Goal: Information Seeking & Learning: Check status

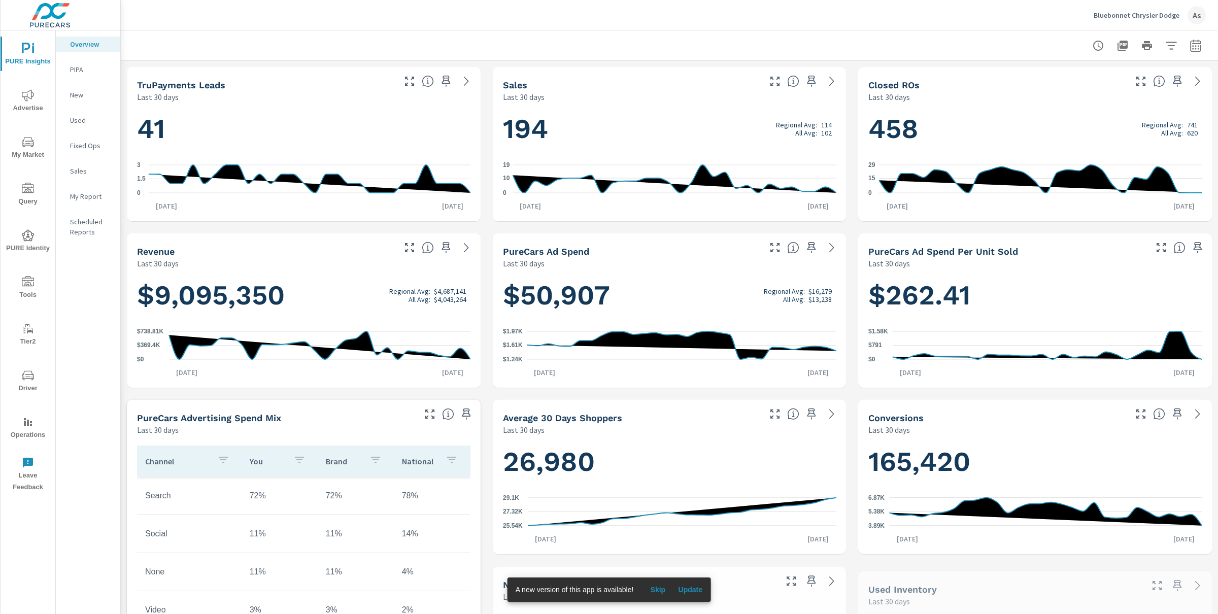
scroll to position [1, 0]
click at [37, 244] on span "PURE Identity" at bounding box center [28, 241] width 49 height 25
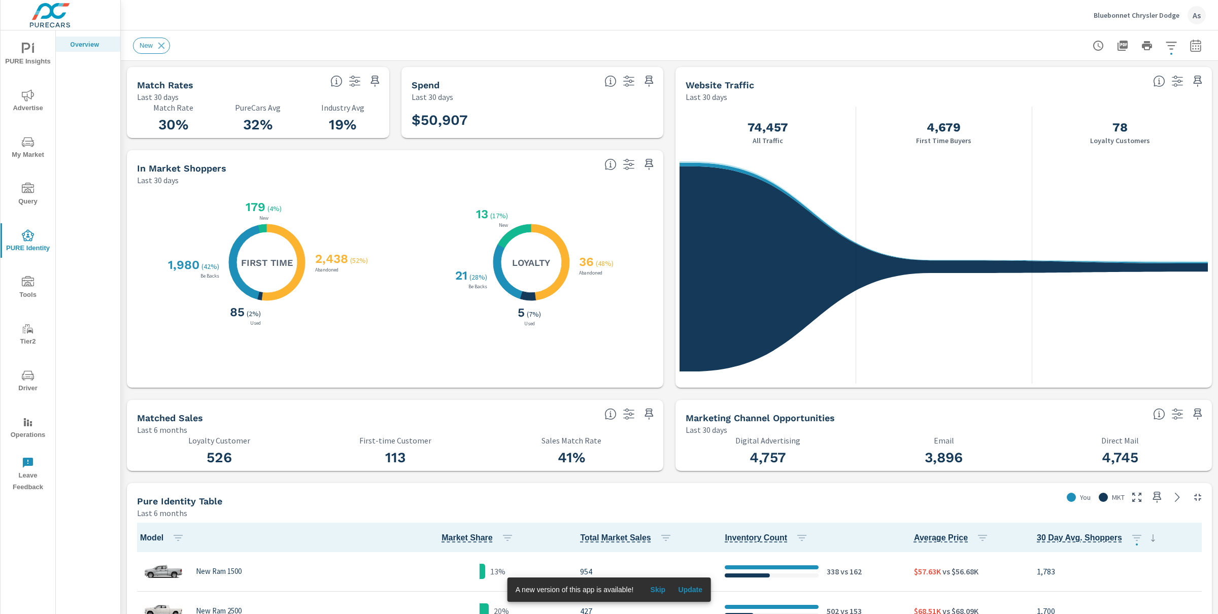
scroll to position [1, 0]
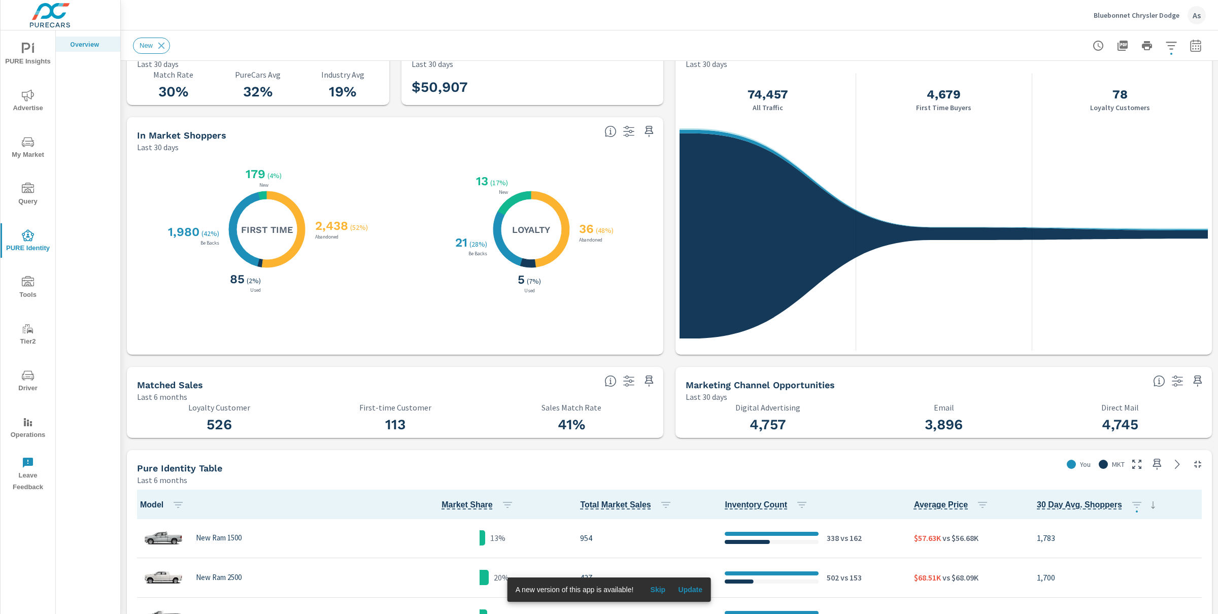
click at [660, 588] on span "Skip" at bounding box center [658, 589] width 24 height 9
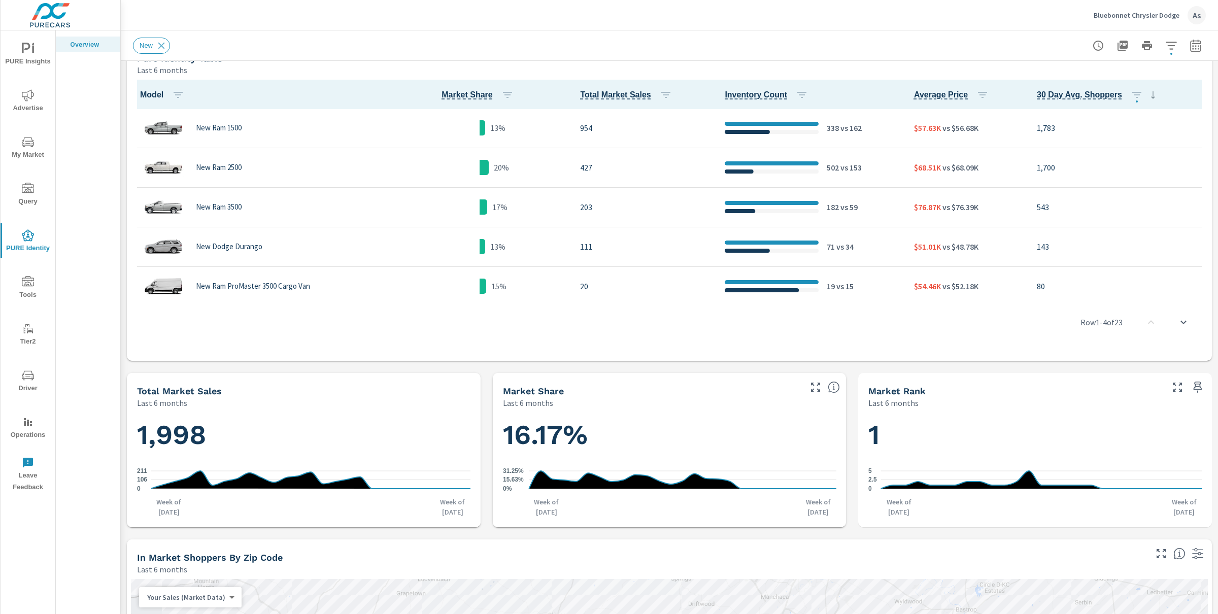
scroll to position [0, 0]
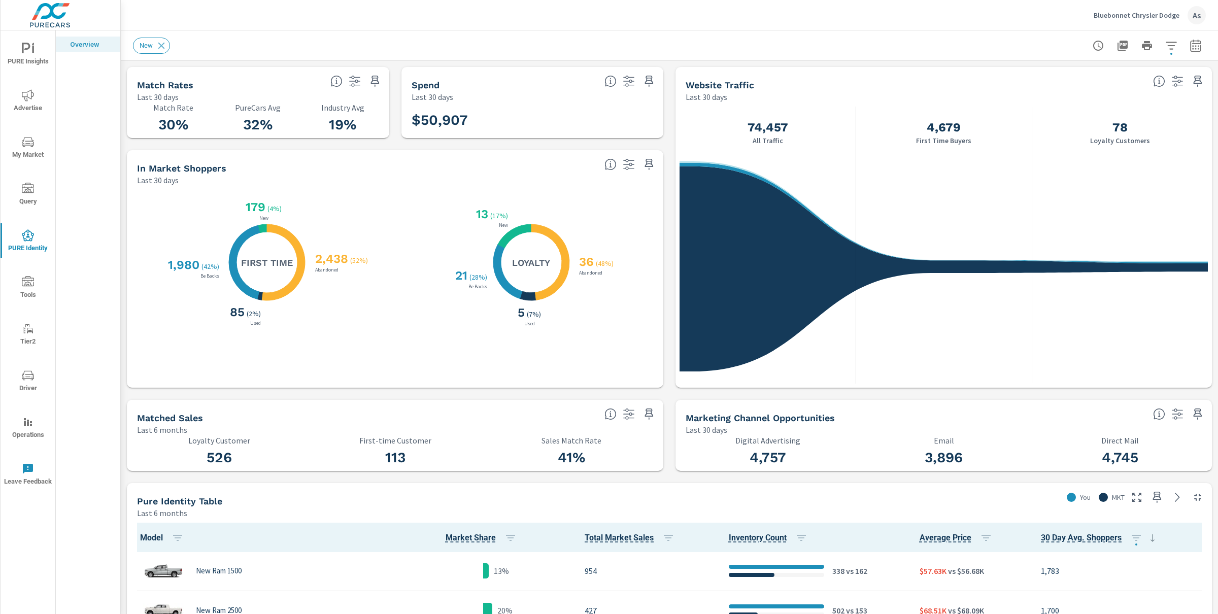
click at [1192, 52] on button "button" at bounding box center [1196, 46] width 20 height 20
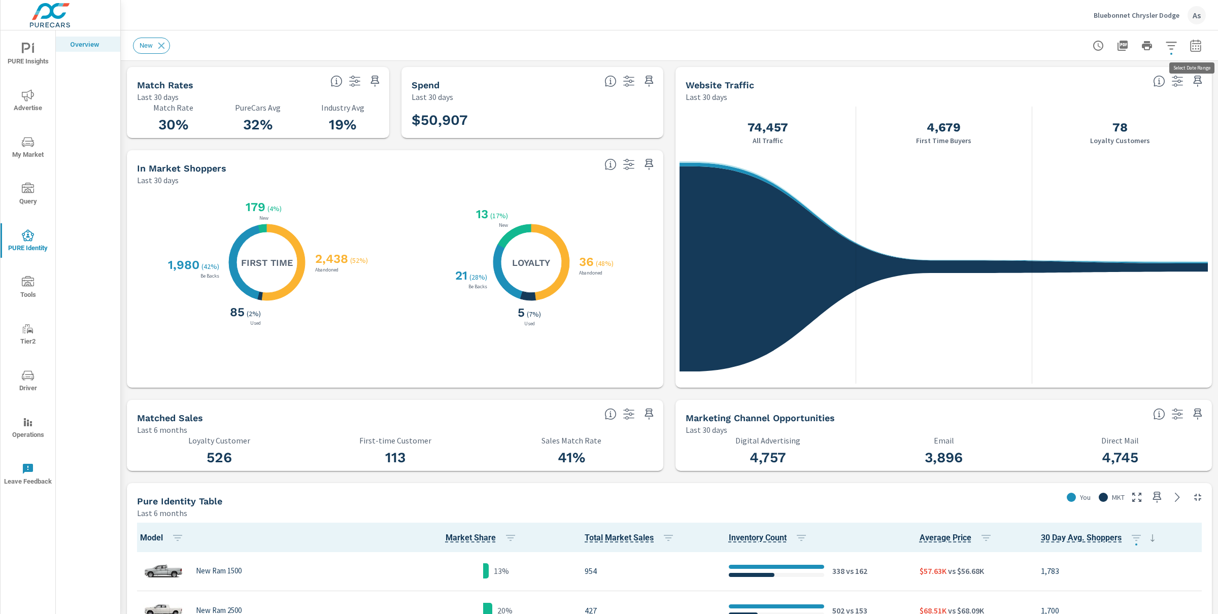
select select "Last 6 months"
click at [1094, 116] on p "+ Add comparison" at bounding box center [1125, 114] width 130 height 12
select select "Previous period"
click at [1100, 171] on span "Apply" at bounding box center [1092, 172] width 42 height 10
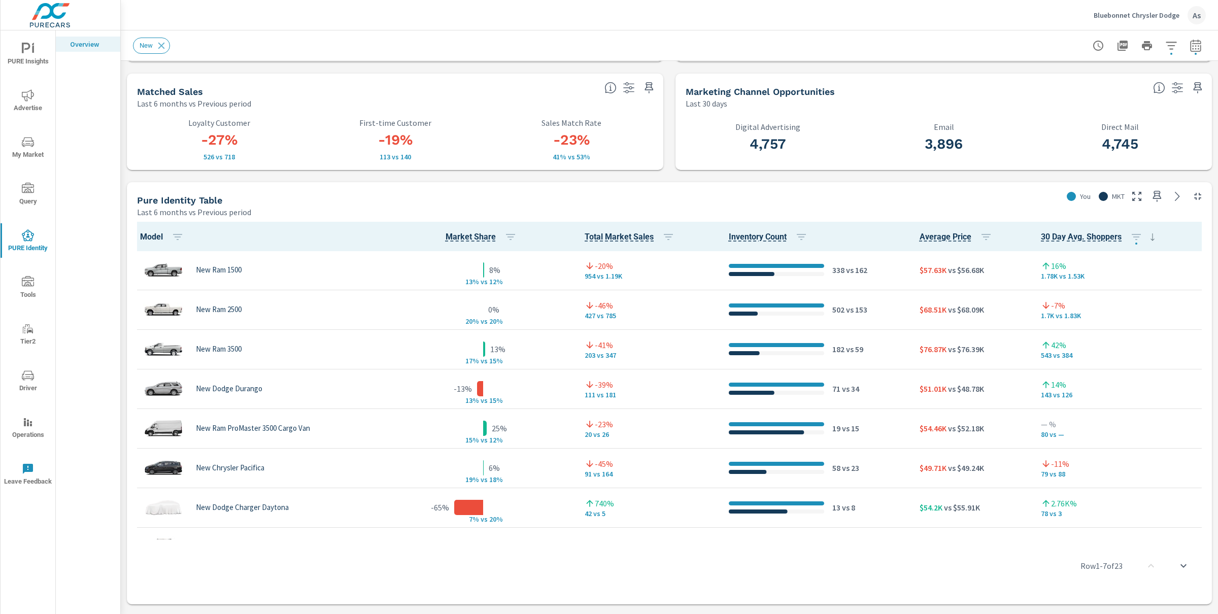
scroll to position [429, 0]
click at [673, 169] on div "Match Rates Last 30 days 30% Match Rate 32% PureCars Avg 19% Industry Avg Spend…" at bounding box center [669, 555] width 1097 height 1846
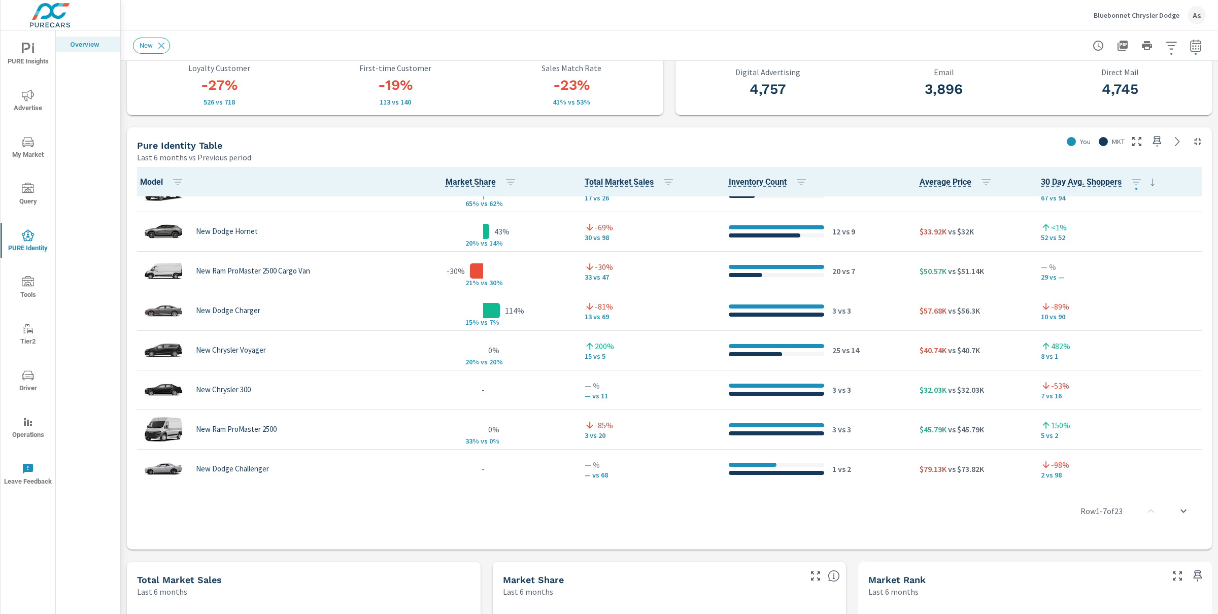
scroll to position [341, 0]
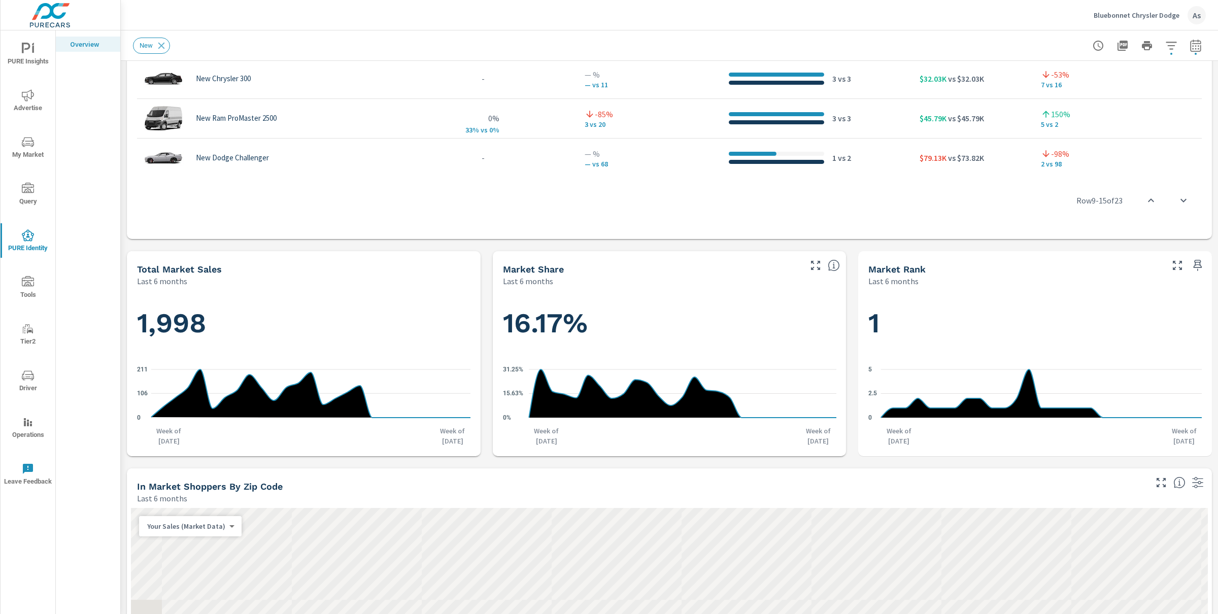
scroll to position [822, 0]
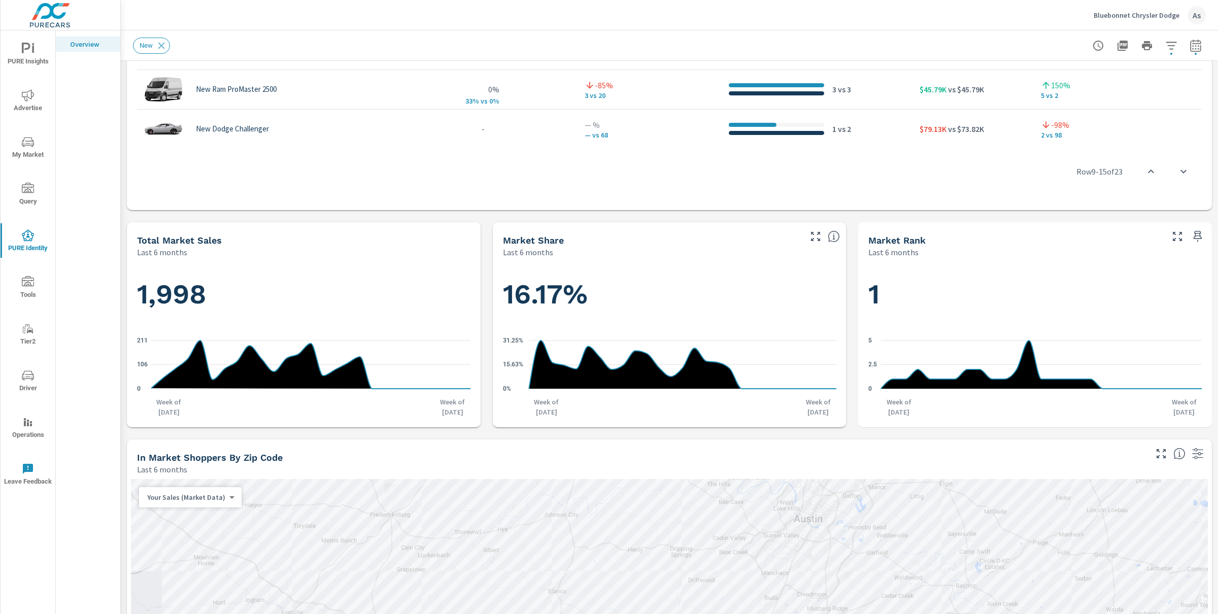
click at [851, 296] on div "Match Rates Last 30 days 30% Match Rate 32% PureCars Avg 19% Industry Avg Spend…" at bounding box center [669, 162] width 1097 height 1846
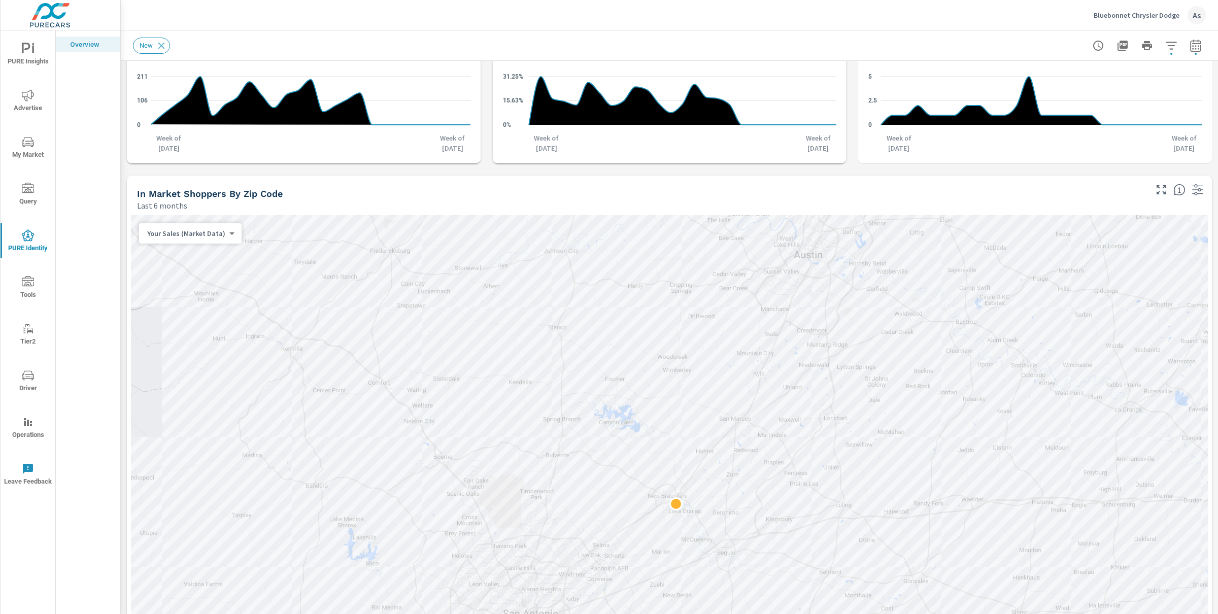
scroll to position [1094, 0]
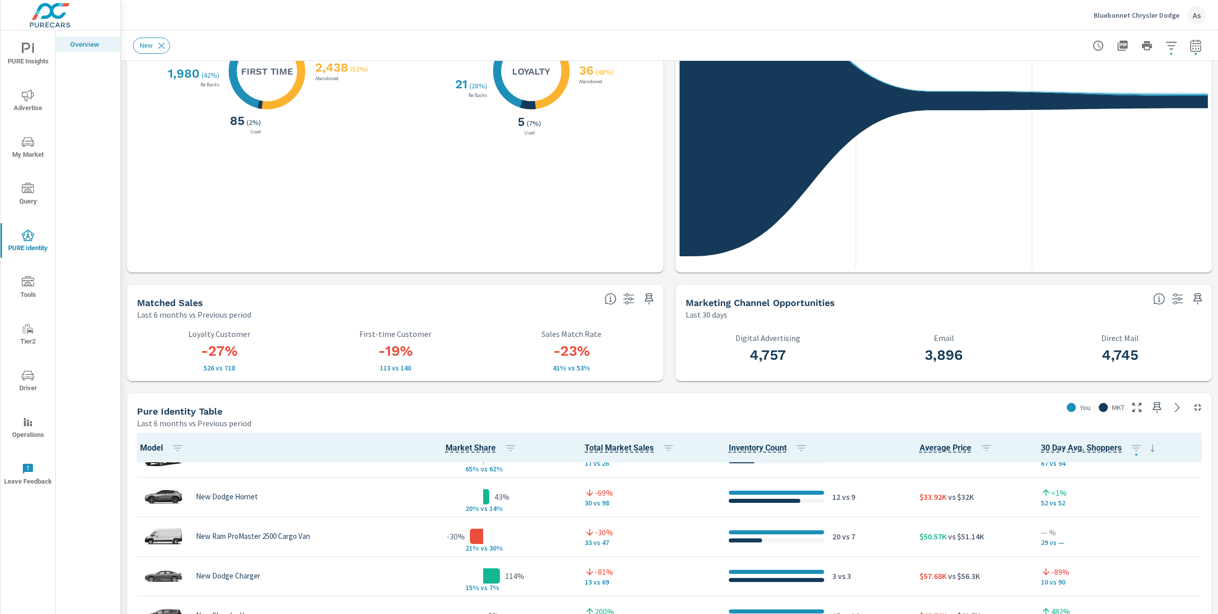
scroll to position [0, 0]
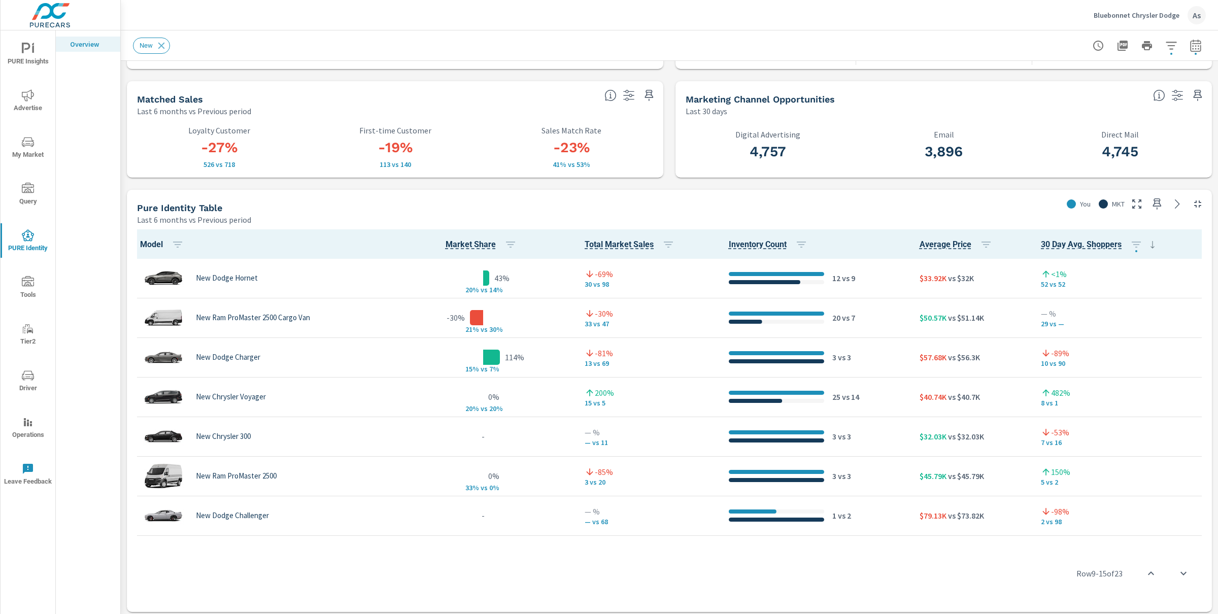
scroll to position [357, 0]
click at [668, 159] on div "Match Rates Last 30 days 30% Match Rate 32% PureCars Avg 19% Industry Avg Spend…" at bounding box center [669, 564] width 1097 height 1846
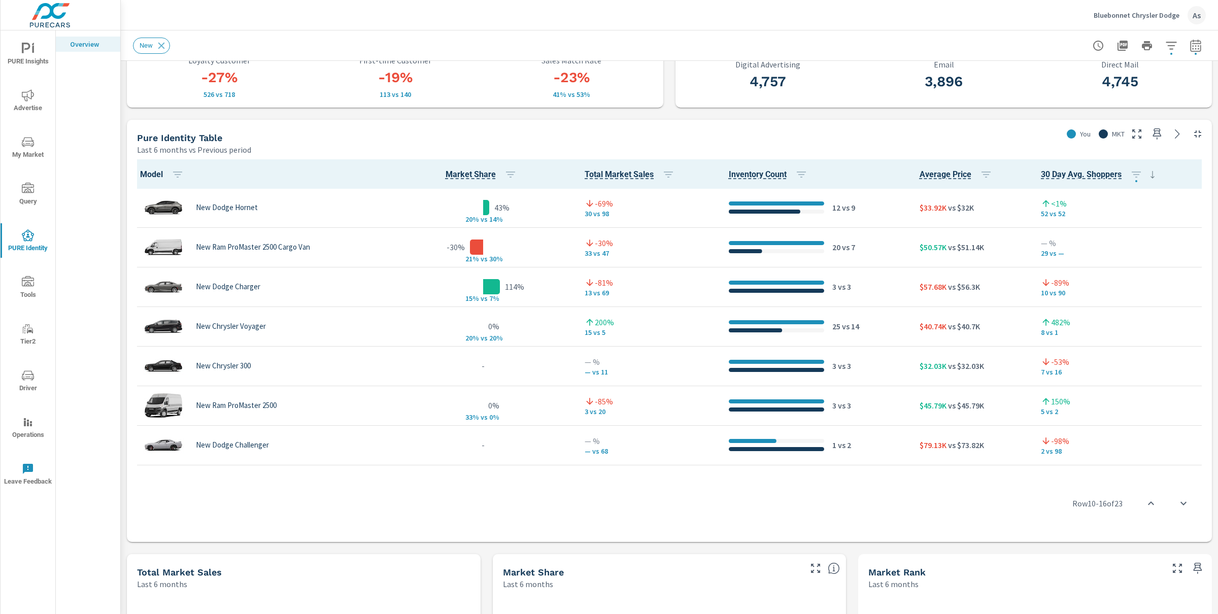
scroll to position [488, 0]
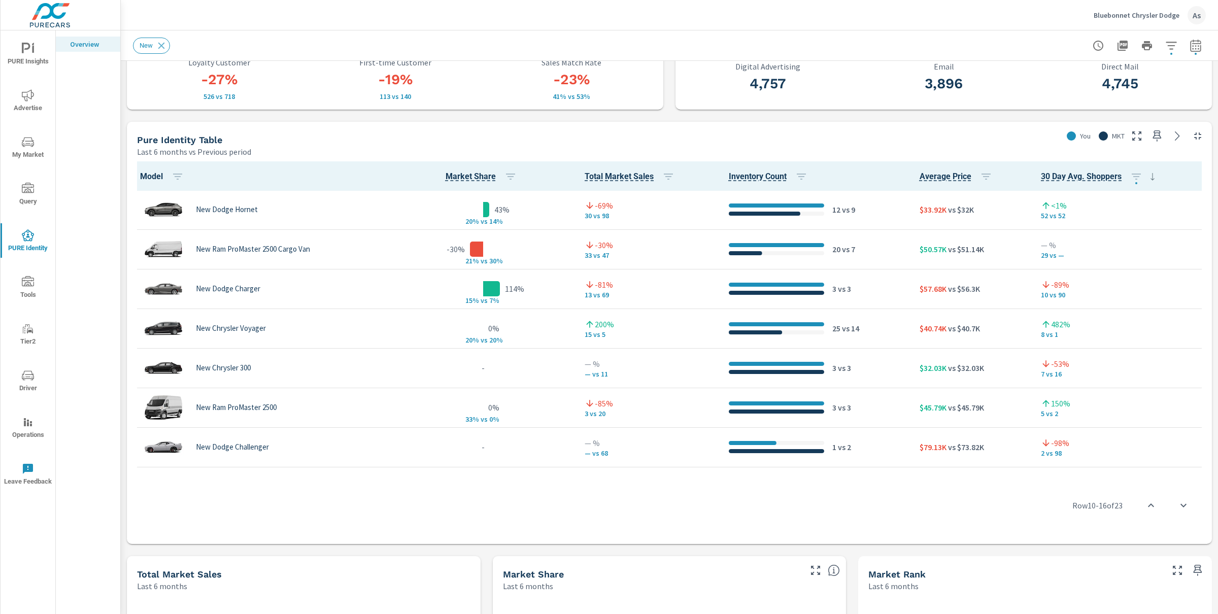
click at [674, 106] on div "Match Rates Last 30 days 30% Match Rate 32% PureCars Avg 19% Industry Avg Spend…" at bounding box center [669, 496] width 1097 height 1846
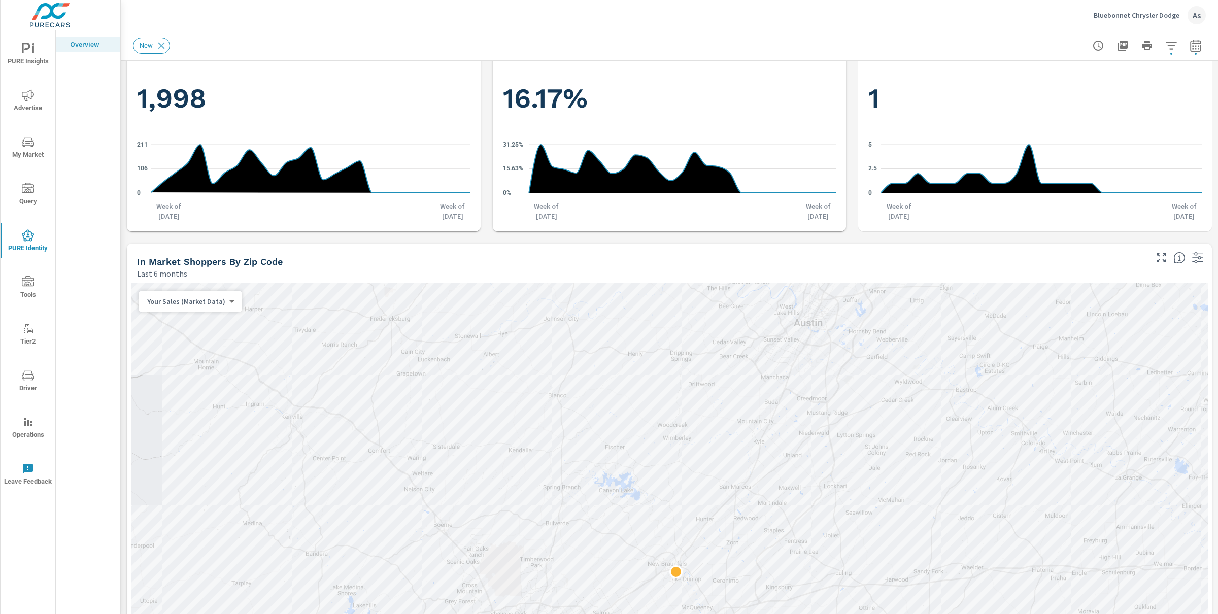
scroll to position [1021, 0]
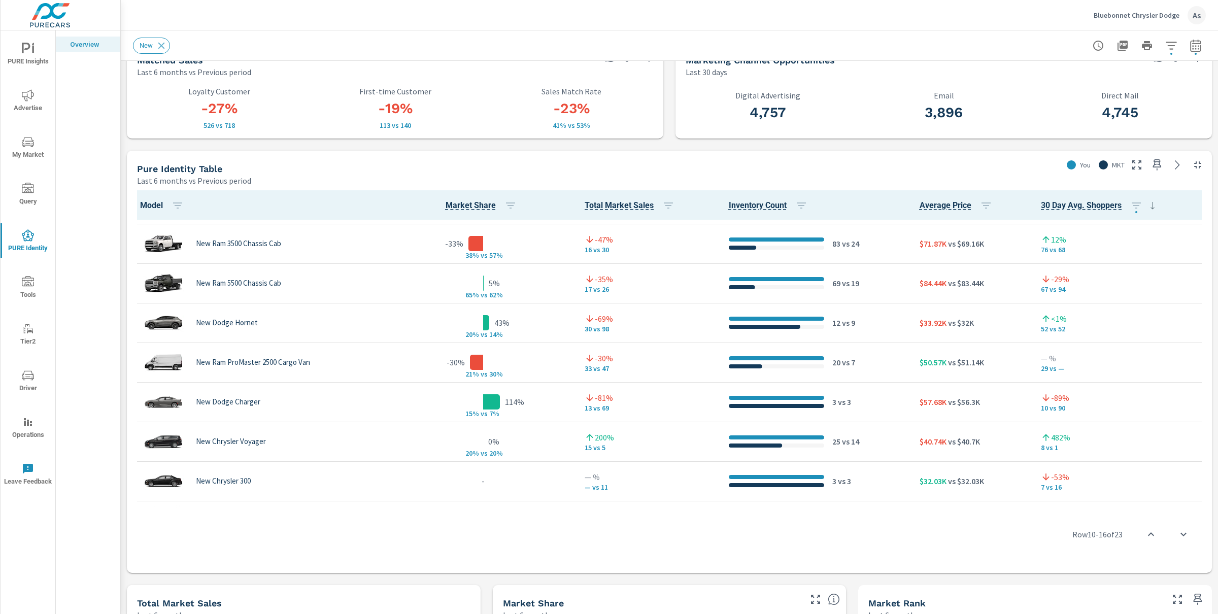
scroll to position [269, 0]
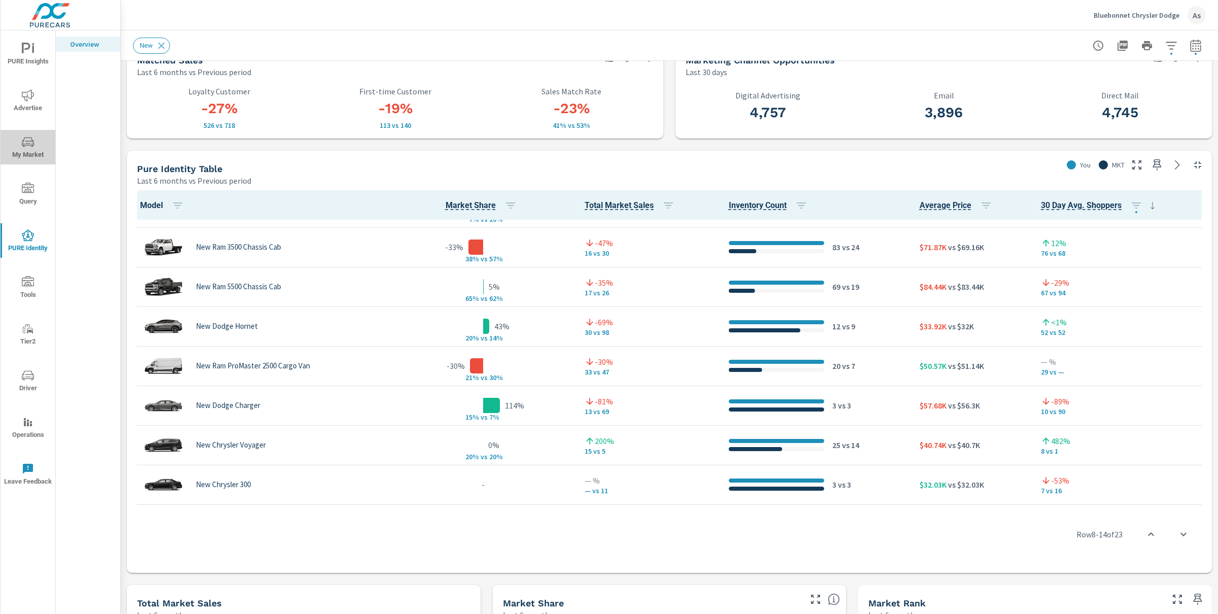
click at [21, 138] on span "My Market" at bounding box center [28, 148] width 49 height 25
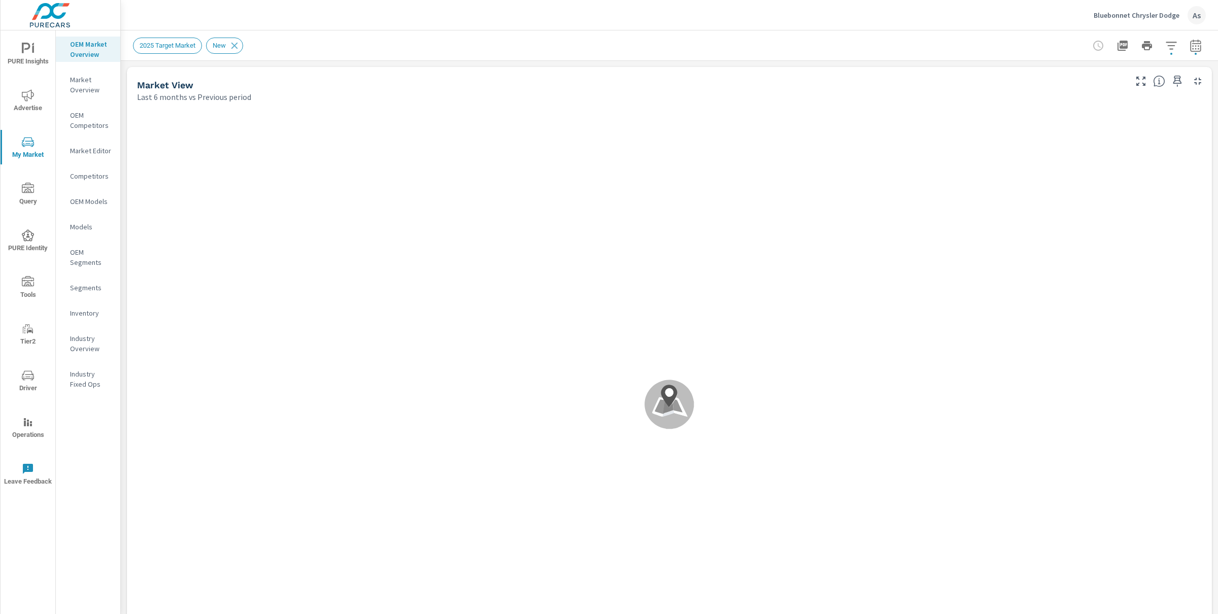
click at [343, 44] on div "2025 Target Market New" at bounding box center [598, 46] width 931 height 16
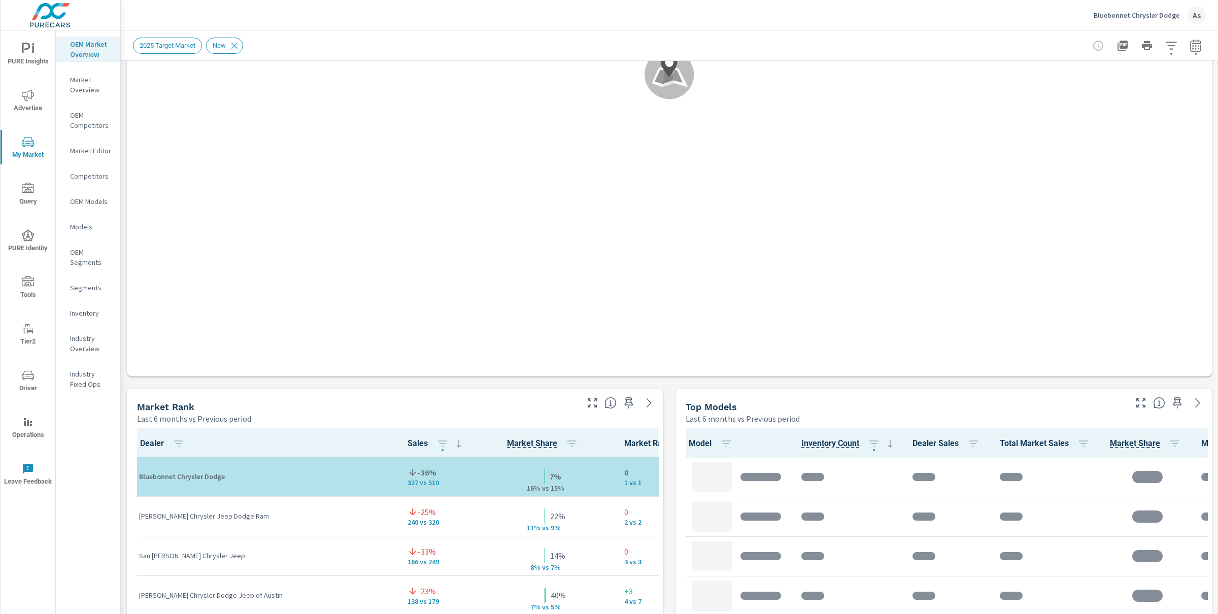
scroll to position [341, 0]
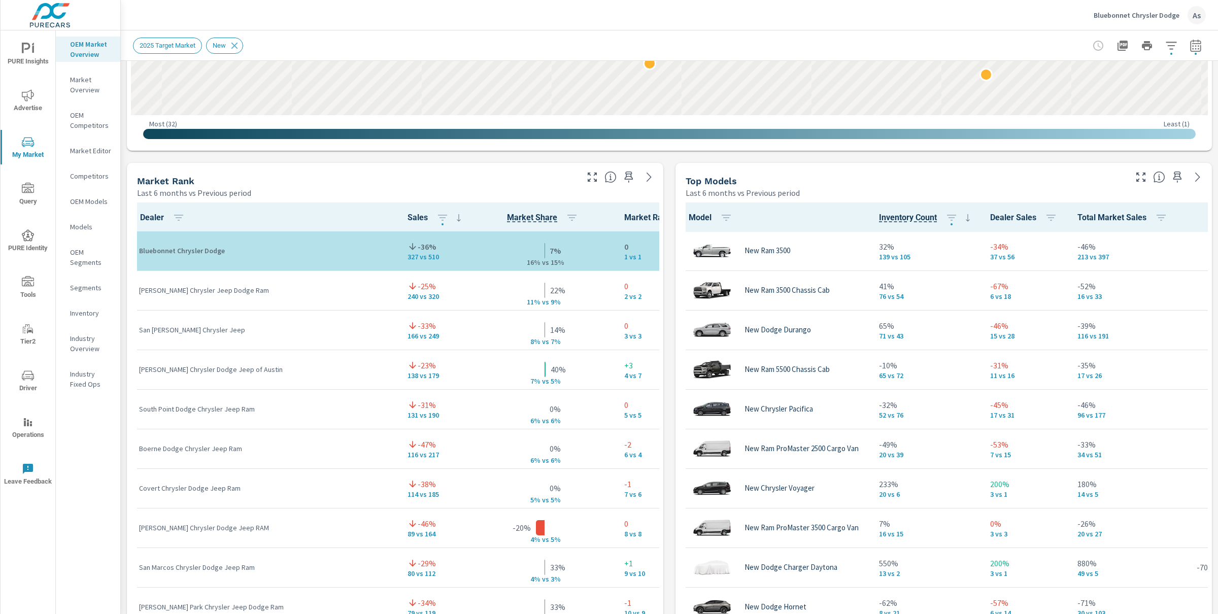
click at [670, 437] on div "Market View Last 6 months vs Previous period 2 2 2 Most ( 32 ) Least ( 1 ) Your…" at bounding box center [669, 374] width 1097 height 1738
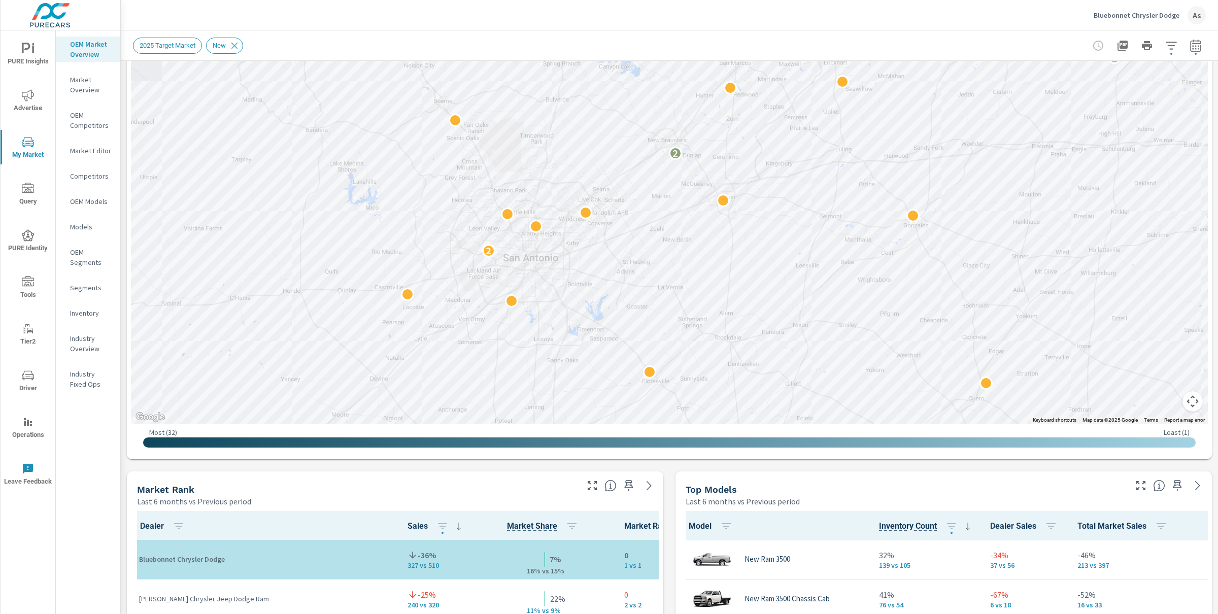
scroll to position [244, 0]
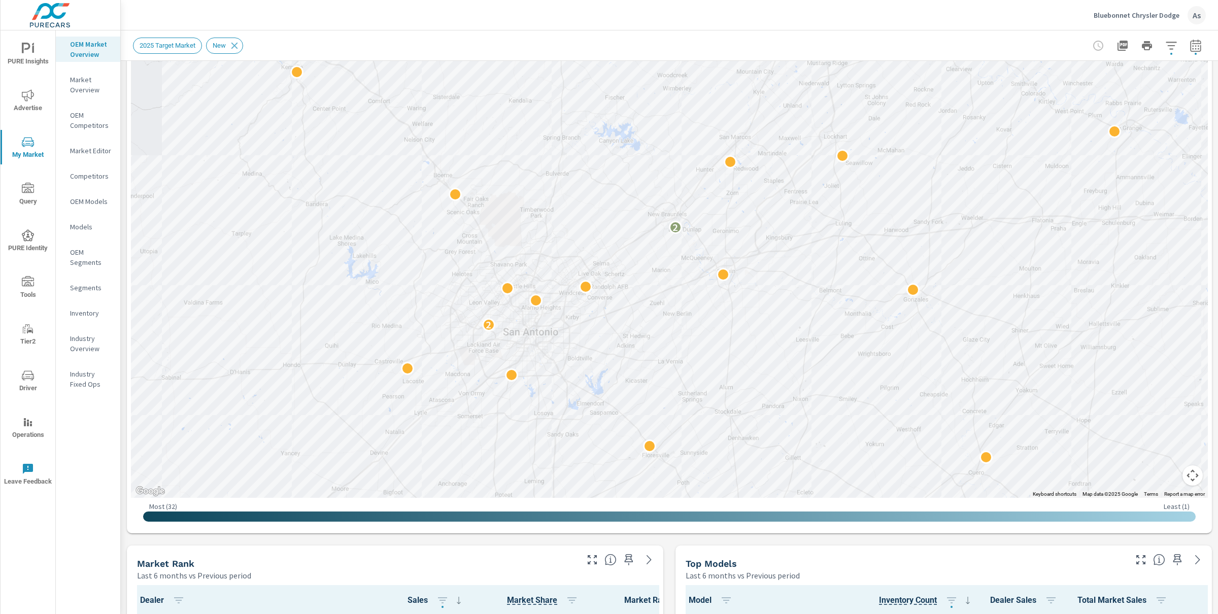
scroll to position [172, 0]
click at [32, 113] on span "Advertise" at bounding box center [28, 101] width 49 height 25
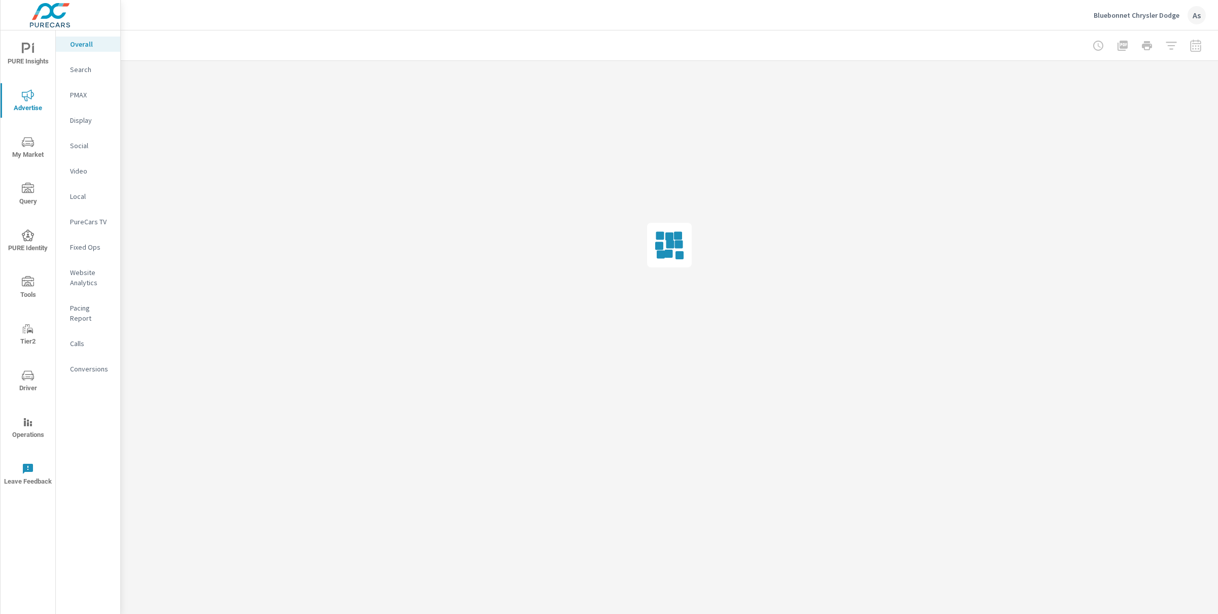
click at [690, 54] on div at bounding box center [669, 45] width 1073 height 30
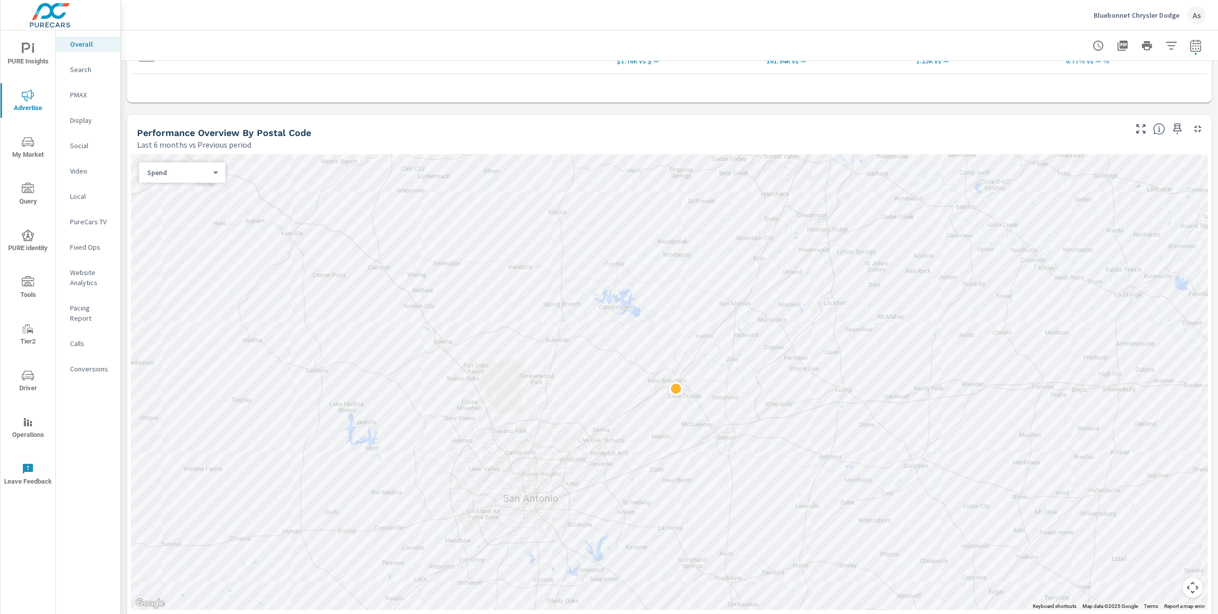
scroll to position [389, 0]
click at [687, 106] on div "Paid Media Performance Last 6 months vs Previous period 5% $243.17K vs $231.85K…" at bounding box center [669, 595] width 1097 height 1846
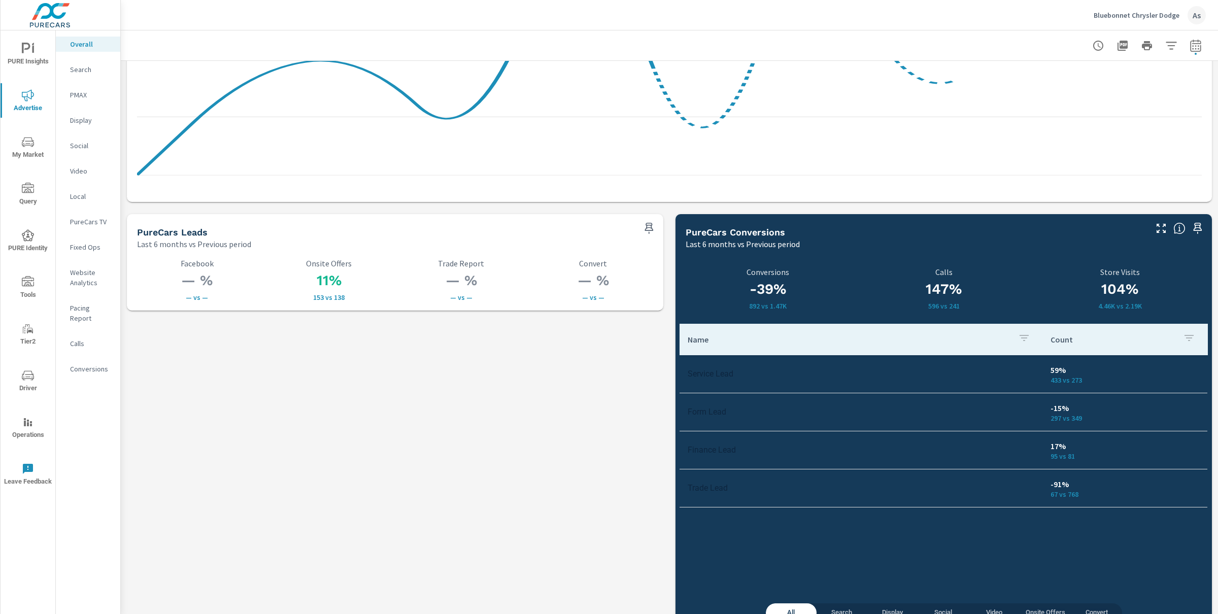
scroll to position [1293, 0]
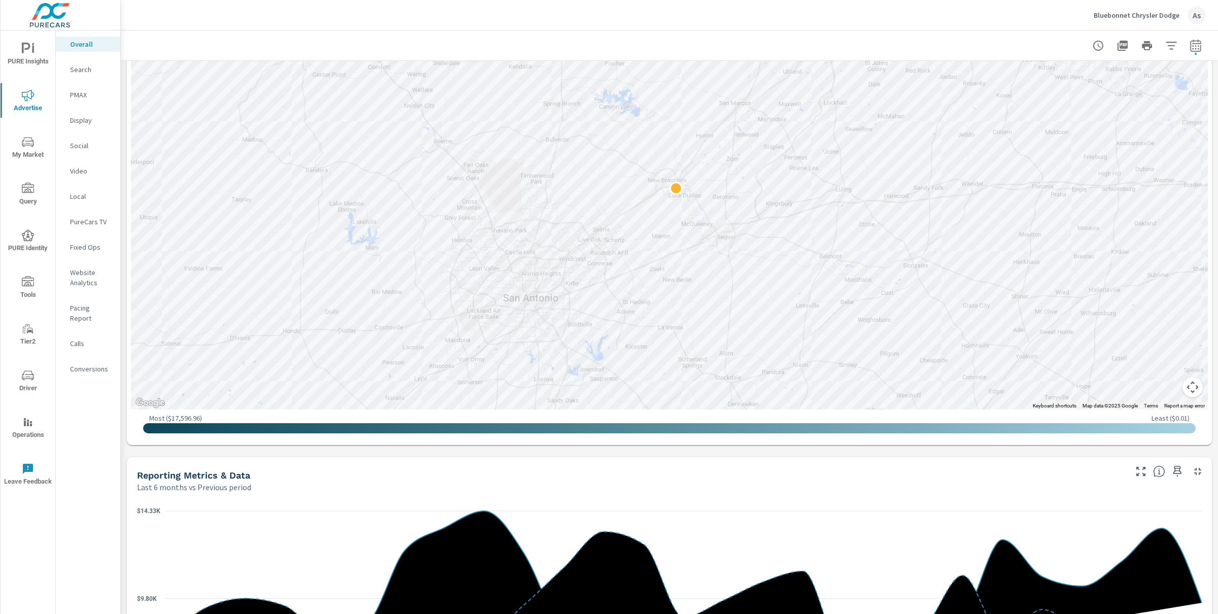
scroll to position [584, 0]
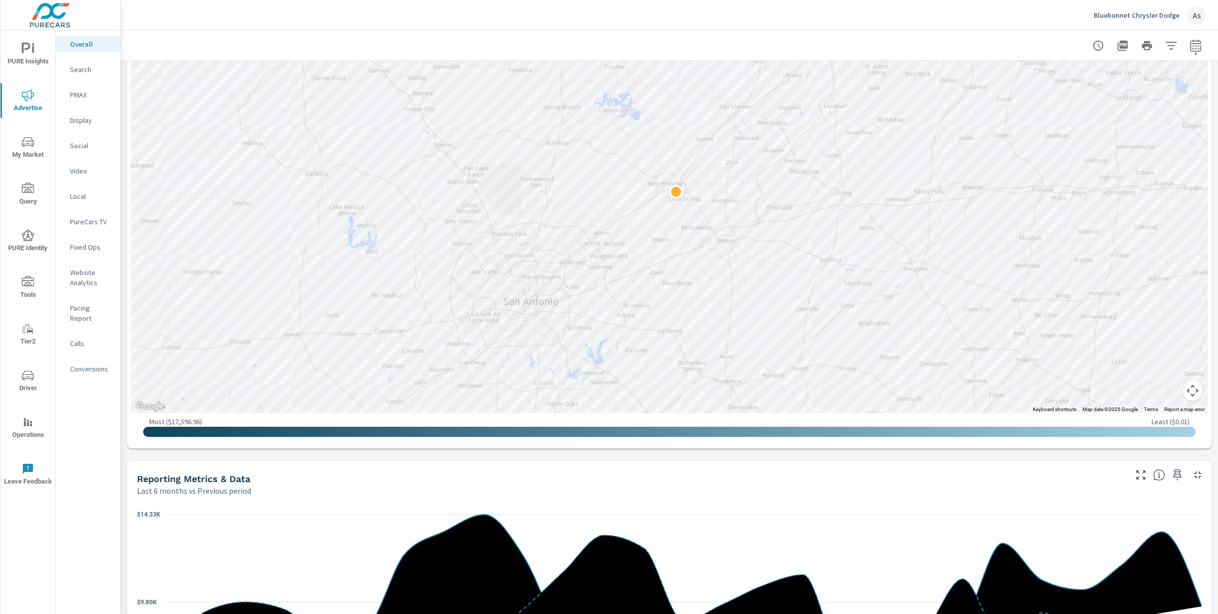
click at [121, 375] on div "Paid Media Performance Last 6 months vs Previous period 5% $243.17K vs $231.85K…" at bounding box center [669, 400] width 1097 height 1846
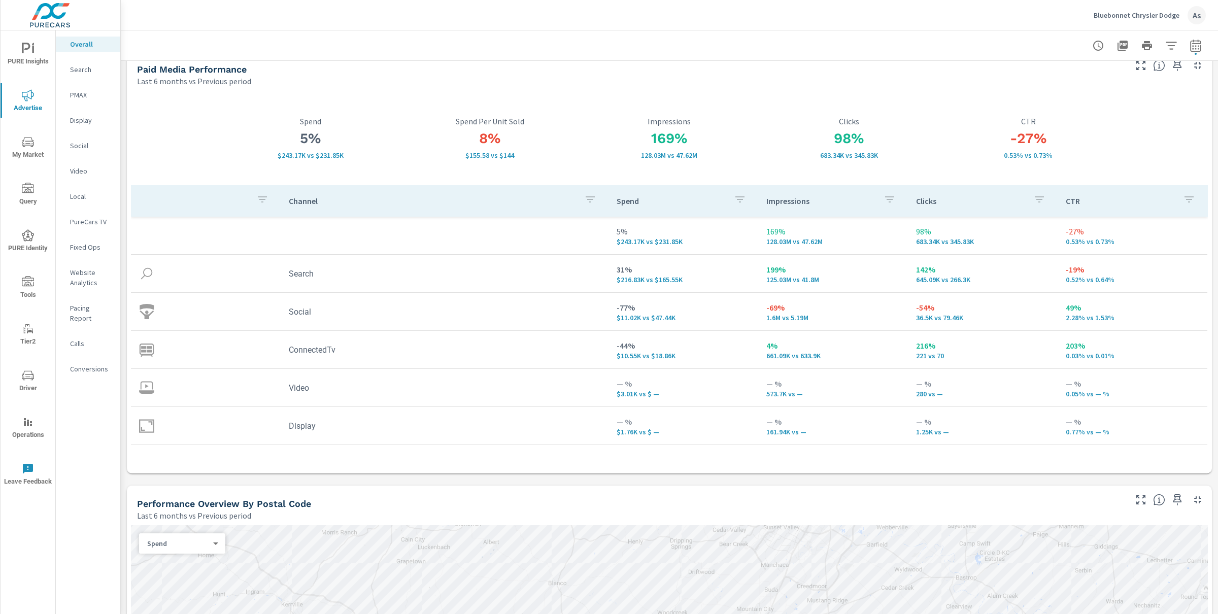
scroll to position [0, 0]
